Goal: Transaction & Acquisition: Obtain resource

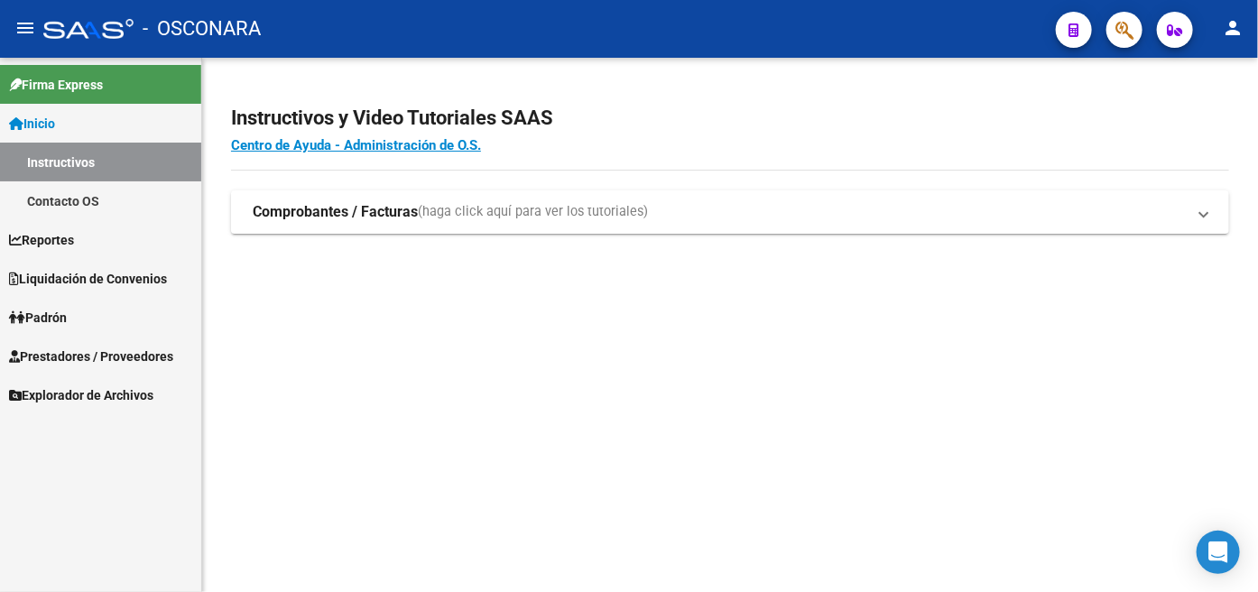
click at [145, 266] on link "Liquidación de Convenios" at bounding box center [100, 278] width 201 height 39
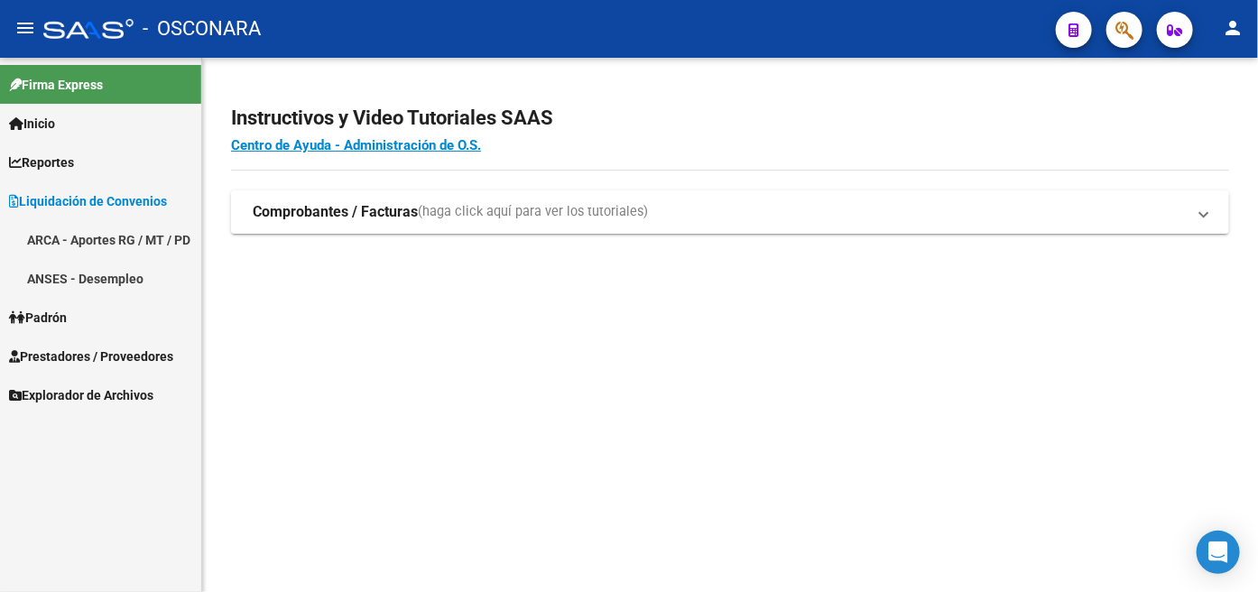
click at [124, 228] on link "ARCA - Aportes RG / MT / PD" at bounding box center [100, 239] width 201 height 39
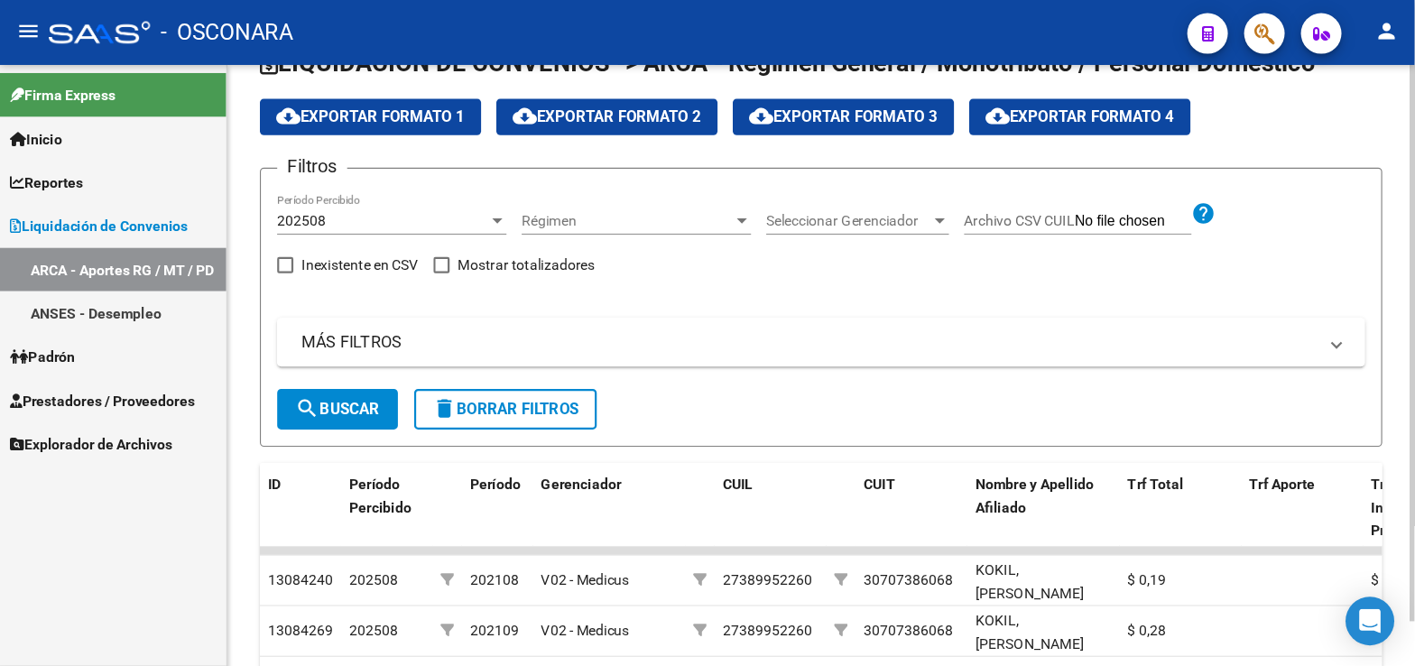
scroll to position [85, 0]
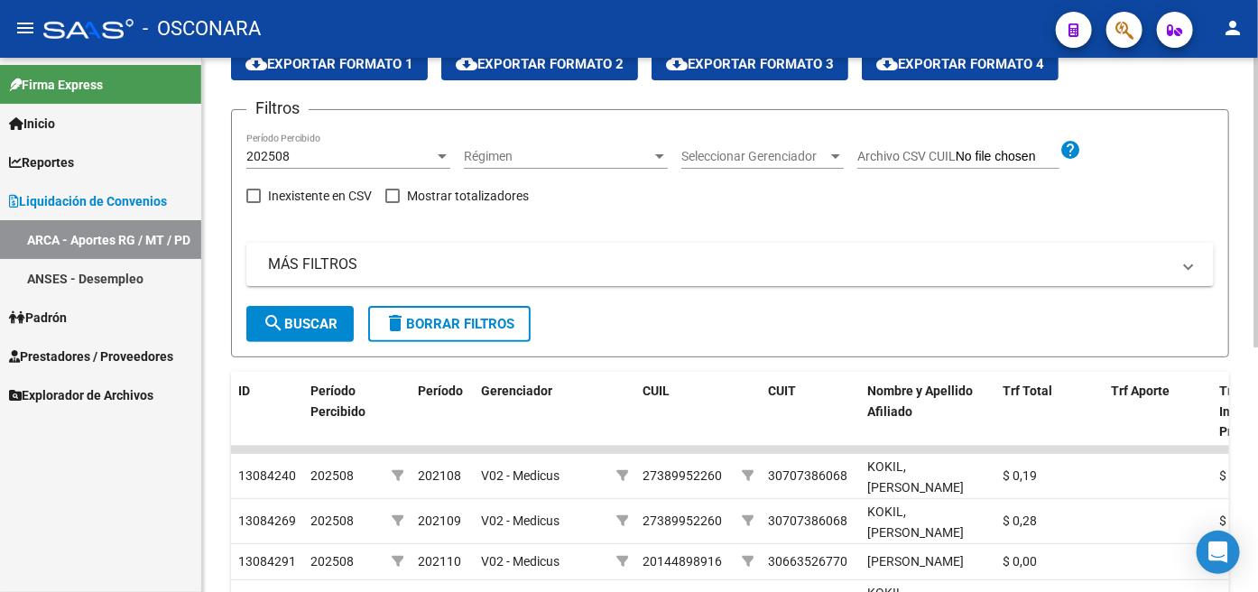
click at [394, 195] on span at bounding box center [392, 196] width 14 height 14
click at [392, 203] on input "Mostrar totalizadores" at bounding box center [392, 203] width 1 height 1
checkbox input "true"
click at [320, 325] on span "search Buscar" at bounding box center [300, 324] width 75 height 16
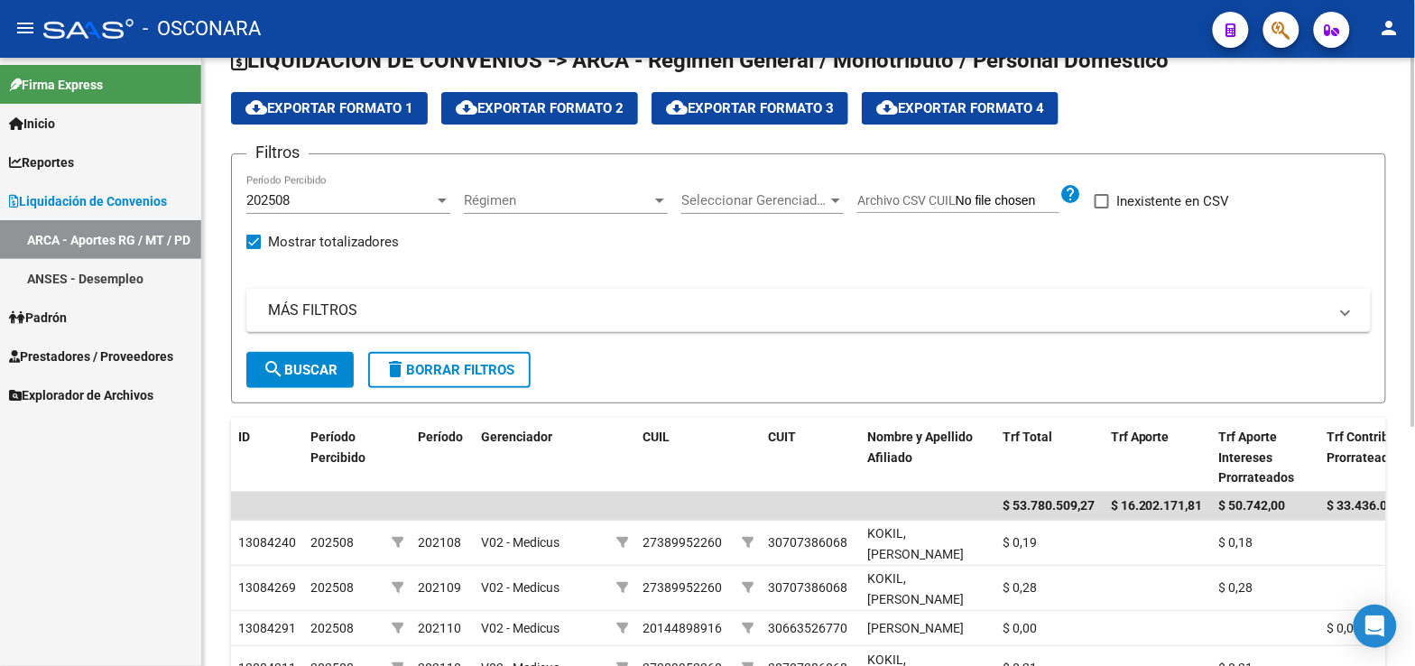
scroll to position [0, 0]
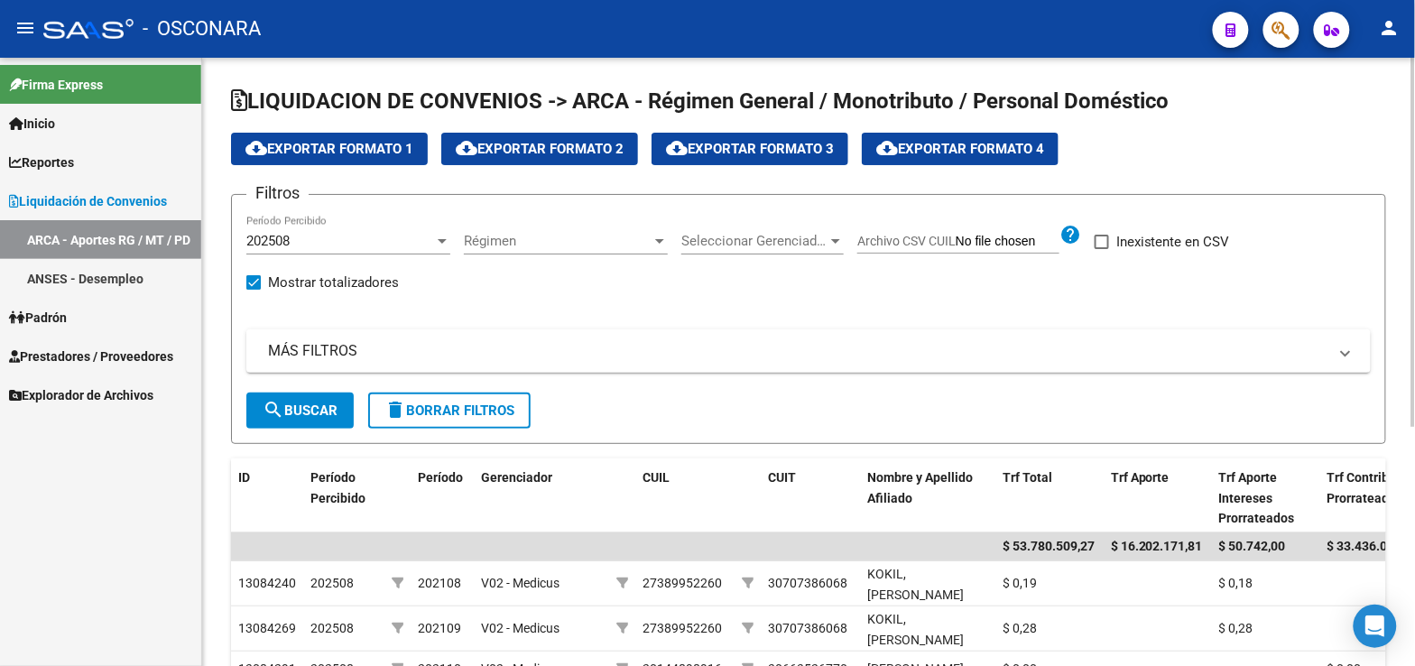
click at [379, 149] on span "cloud_download Exportar Formato 1" at bounding box center [329, 149] width 168 height 16
click at [1257, 34] on mat-icon "person" at bounding box center [1389, 28] width 22 height 22
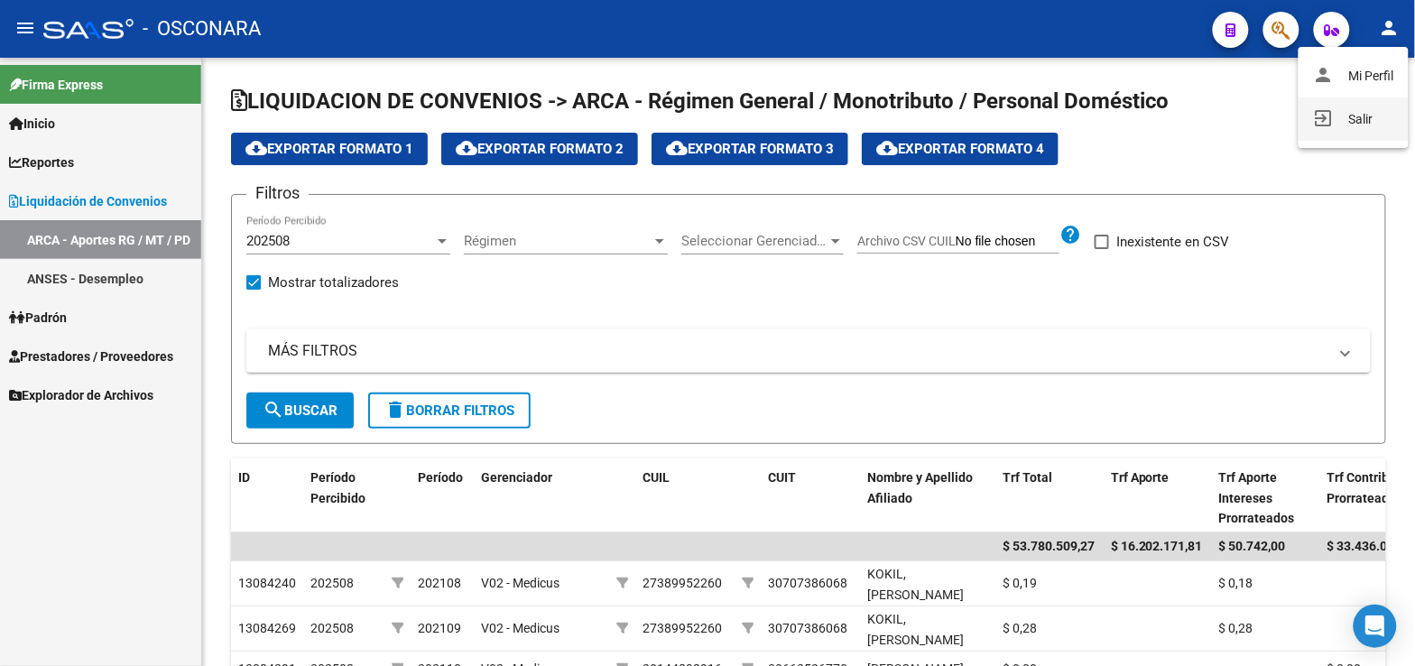
click at [1257, 111] on button "exit_to_app Salir" at bounding box center [1353, 118] width 110 height 43
